Goal: Transaction & Acquisition: Purchase product/service

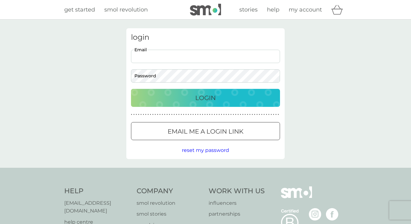
type input "joejohnson9@btinternet.com"
click at [206, 98] on button "Login" at bounding box center [205, 98] width 149 height 18
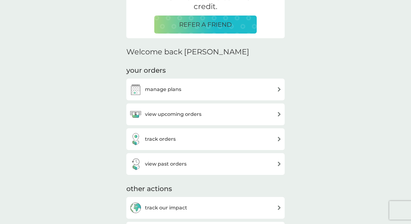
scroll to position [148, 0]
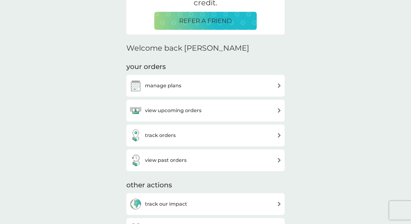
click at [281, 110] on img at bounding box center [279, 110] width 5 height 5
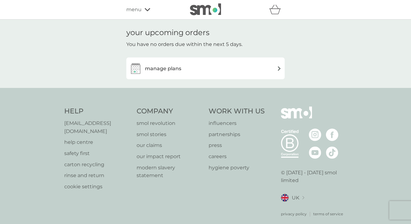
click at [255, 72] on div "manage plans" at bounding box center [206, 68] width 152 height 12
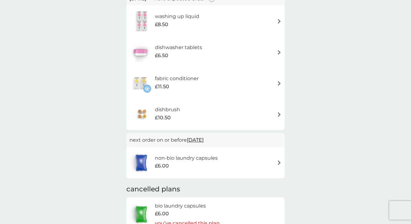
scroll to position [48, 0]
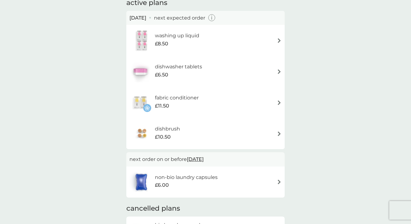
click at [222, 40] on div "washing up liquid £8.50" at bounding box center [206, 41] width 152 height 22
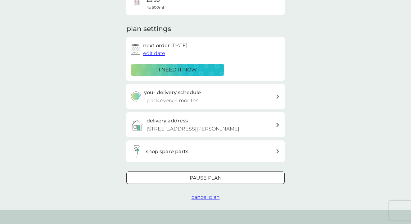
scroll to position [72, 0]
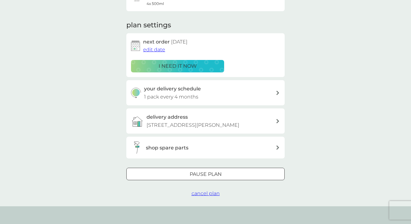
click at [206, 196] on span "cancel plan" at bounding box center [206, 193] width 28 height 6
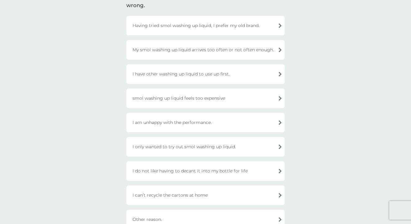
scroll to position [43, 0]
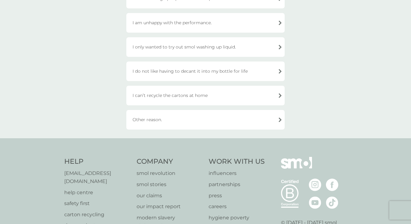
click at [200, 122] on div "Other reason." at bounding box center [205, 120] width 158 height 20
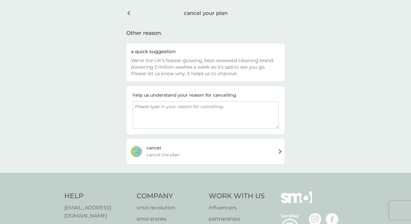
scroll to position [22, 0]
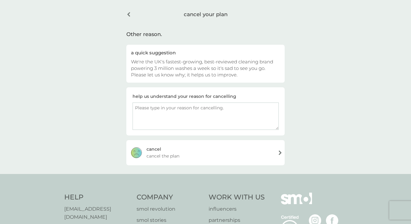
click at [206, 149] on div "cancel cancel the plan" at bounding box center [205, 152] width 158 height 25
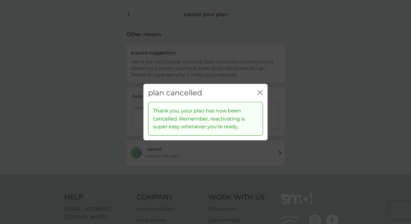
click at [261, 93] on icon "close" at bounding box center [261, 92] width 6 height 6
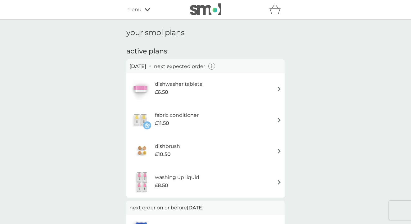
click at [244, 154] on div "dishbrush £10.50" at bounding box center [206, 151] width 152 height 22
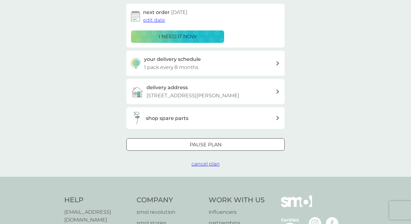
scroll to position [110, 0]
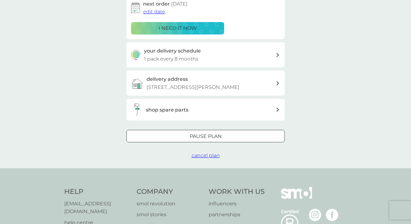
click at [208, 158] on span "cancel plan" at bounding box center [206, 156] width 28 height 6
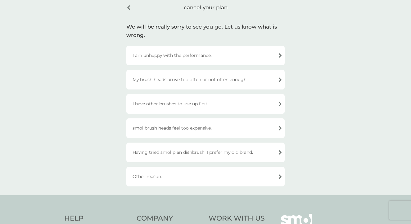
scroll to position [26, 0]
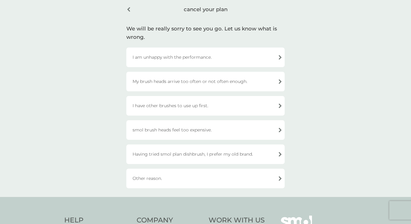
click at [185, 107] on div "I have other brushes to use up first." at bounding box center [205, 106] width 158 height 20
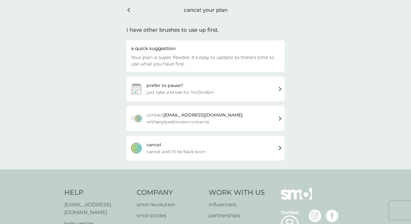
click at [213, 149] on div "cancel cancel and I'll be back soon" at bounding box center [205, 148] width 158 height 25
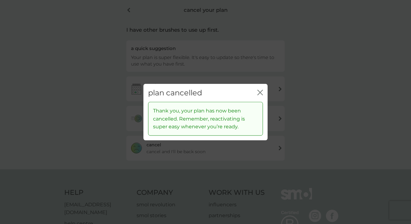
click at [259, 96] on button "close" at bounding box center [261, 92] width 6 height 7
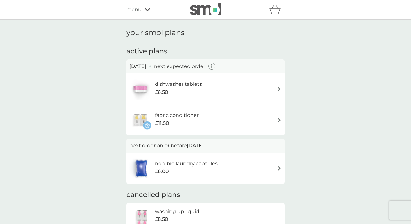
click at [236, 165] on div "non-bio laundry capsules £6.00" at bounding box center [206, 169] width 152 height 22
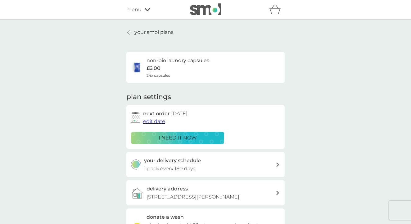
click at [194, 140] on p "i need it now" at bounding box center [178, 138] width 38 height 8
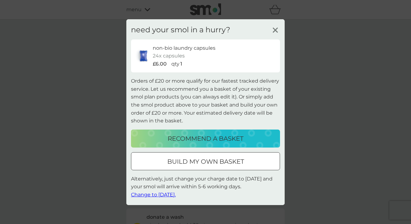
click at [186, 165] on p "build my own basket" at bounding box center [205, 162] width 77 height 10
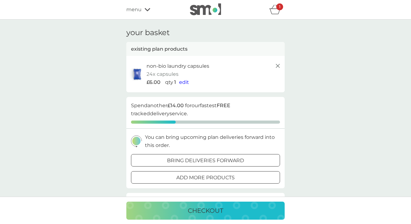
click at [185, 84] on span "edit" at bounding box center [184, 82] width 10 height 6
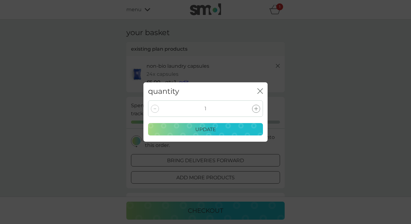
click at [258, 109] on icon at bounding box center [256, 109] width 4 height 4
click at [245, 127] on div "update" at bounding box center [205, 130] width 107 height 8
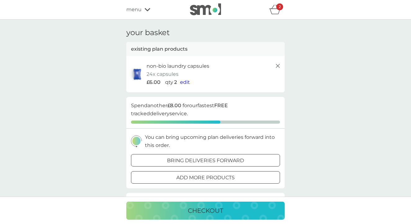
click at [222, 175] on p "add more products" at bounding box center [205, 178] width 58 height 8
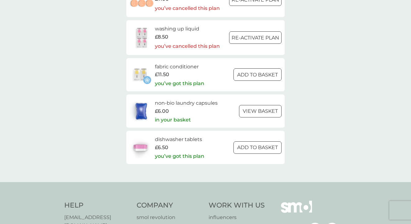
scroll to position [963, 0]
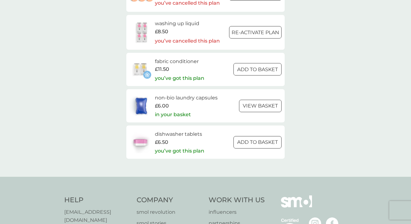
click at [199, 134] on div "dishwasher tablets £6.50 you’ve got this plan" at bounding box center [179, 142] width 49 height 24
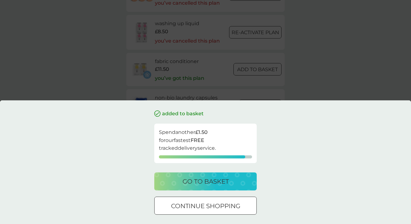
click at [216, 180] on p "go to basket" at bounding box center [206, 181] width 46 height 10
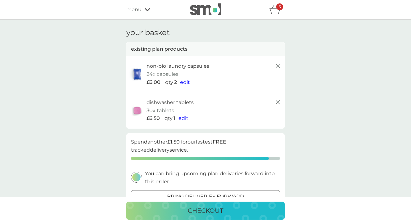
click at [184, 115] on span "edit" at bounding box center [184, 118] width 10 height 6
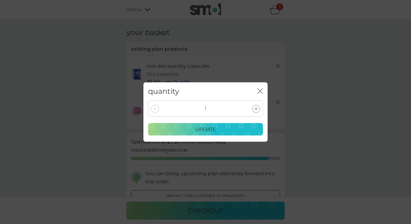
click at [250, 107] on div "1" at bounding box center [205, 108] width 115 height 16
click at [253, 109] on div at bounding box center [256, 109] width 8 height 8
click at [218, 136] on div "2 update" at bounding box center [206, 120] width 124 height 41
click at [221, 132] on div "update" at bounding box center [205, 130] width 107 height 8
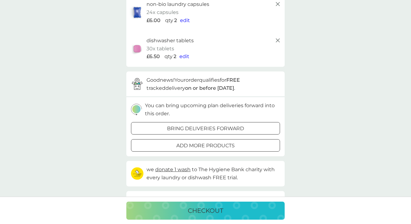
scroll to position [65, 0]
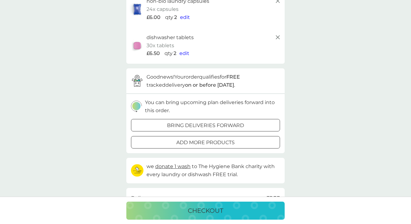
click at [242, 211] on div "checkout" at bounding box center [206, 211] width 146 height 10
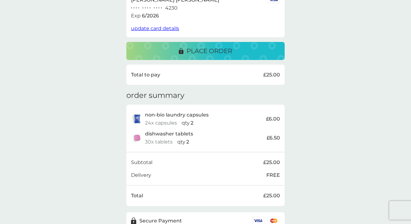
scroll to position [137, 0]
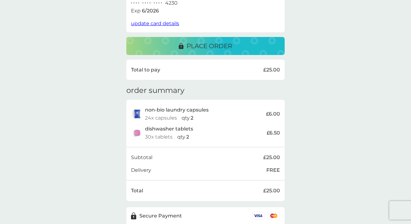
click at [217, 41] on p "place order" at bounding box center [210, 46] width 46 height 10
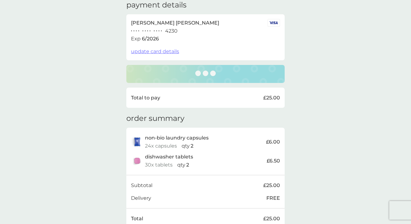
scroll to position [104, 0]
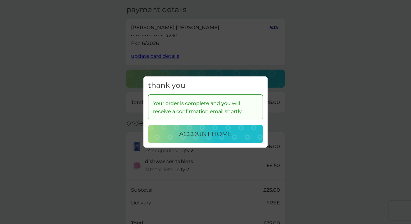
click at [248, 136] on div "account home" at bounding box center [205, 134] width 103 height 10
